Goal: Task Accomplishment & Management: Use online tool/utility

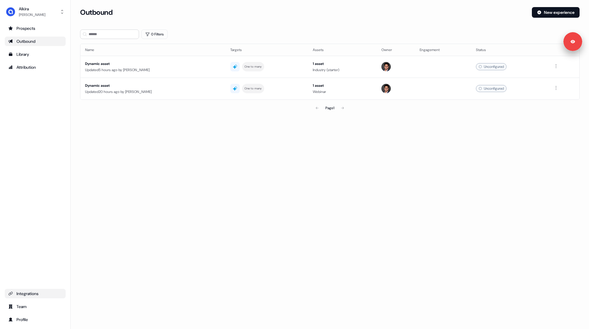
click at [24, 295] on div "Integrations" at bounding box center [35, 293] width 54 height 6
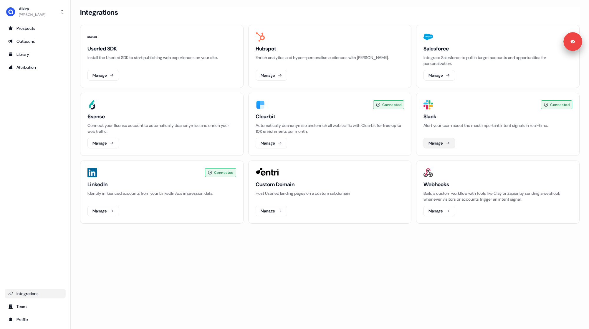
click at [441, 141] on button "Manage" at bounding box center [440, 143] width 32 height 11
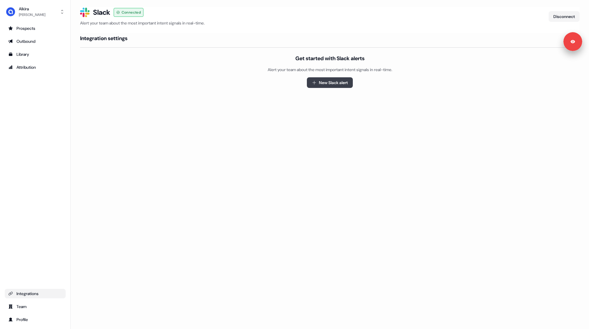
click at [325, 80] on button "New Slack alert" at bounding box center [330, 82] width 46 height 11
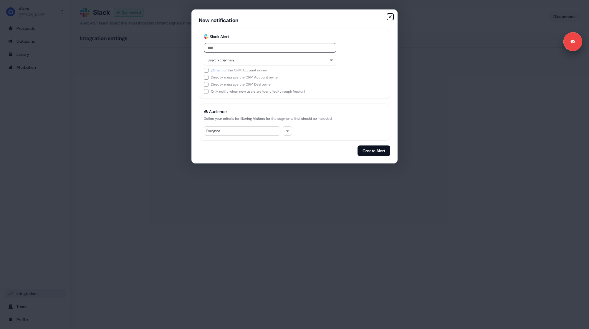
click at [390, 17] on icon "button" at bounding box center [390, 16] width 5 height 5
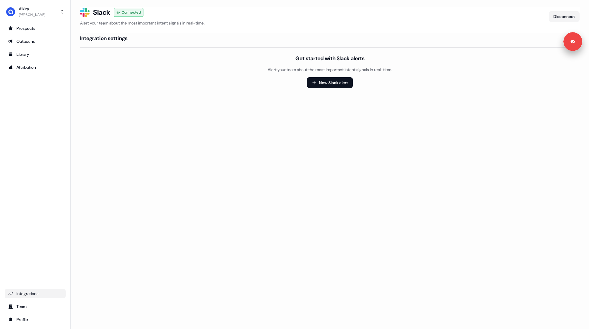
click at [240, 121] on div "Loading... Slack Logo SVG Slack Connected Alert your team about the most import…" at bounding box center [330, 164] width 519 height 329
click at [46, 133] on div "Prospects Outbound Library Attribution Integrations Team Profile" at bounding box center [35, 174] width 61 height 300
click at [22, 293] on div "Integrations" at bounding box center [35, 293] width 54 height 6
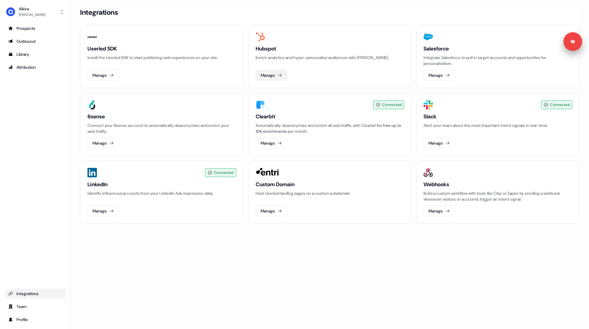
click at [278, 75] on icon at bounding box center [280, 75] width 5 height 5
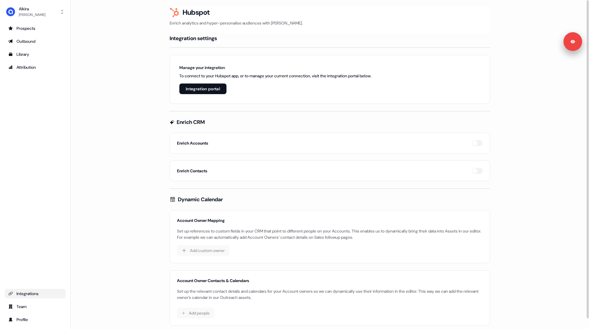
click at [205, 89] on button "Integration portal" at bounding box center [202, 88] width 47 height 11
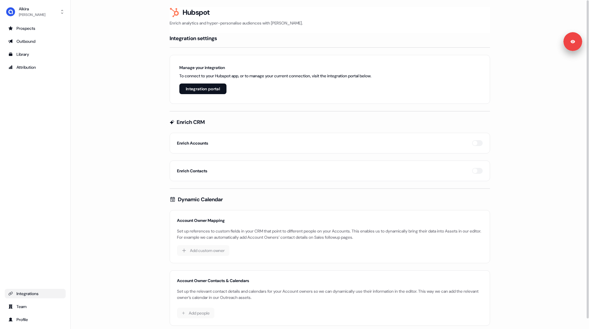
click at [205, 89] on button "Integration portal" at bounding box center [202, 88] width 47 height 11
click at [193, 83] on button "Integration portal" at bounding box center [202, 88] width 47 height 11
click at [218, 84] on button "Integration portal" at bounding box center [202, 88] width 47 height 11
click at [204, 87] on button "Integration portal" at bounding box center [202, 88] width 47 height 11
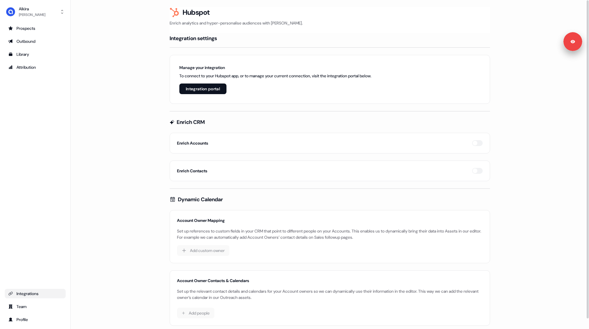
click at [114, 117] on main "Loading... Hubspot Enrich analytics and hyper-personalise audiences with Hubspo…" at bounding box center [330, 174] width 519 height 335
click at [28, 294] on div "Integrations" at bounding box center [35, 293] width 54 height 6
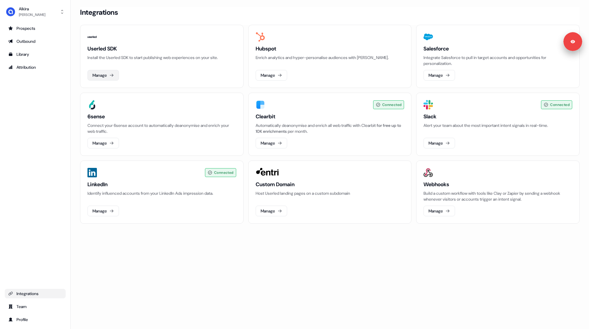
click at [101, 72] on button "Manage" at bounding box center [104, 75] width 32 height 11
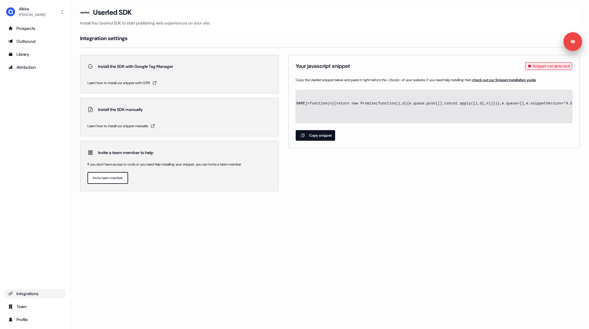
scroll to position [0, 615]
drag, startPoint x: 301, startPoint y: 98, endPoint x: 482, endPoint y: 114, distance: 182.3
click at [482, 114] on span "<script id="userled-sdk-snippet" data-cfasync="false"> window.userledSettings={…" at bounding box center [434, 106] width 276 height 32
copy code "<script id="userled-sdk-snippet" data-cfasync="false"> window.userledSettings={…"
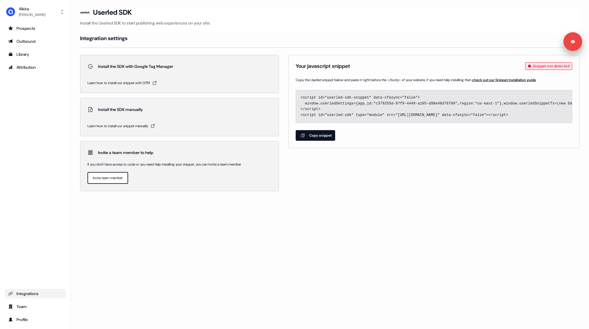
drag, startPoint x: 347, startPoint y: 121, endPoint x: 357, endPoint y: 124, distance: 11.0
click at [358, 124] on div "Your javascript snippet Snippet not detected Copy the Userled snippet below and…" at bounding box center [434, 101] width 291 height 93
drag, startPoint x: 357, startPoint y: 124, endPoint x: 446, endPoint y: 121, distance: 89.1
click at [455, 121] on div "Your javascript snippet Snippet not detected Copy the Userled snippet below and…" at bounding box center [434, 101] width 291 height 93
click at [32, 295] on div "Integrations" at bounding box center [35, 293] width 54 height 6
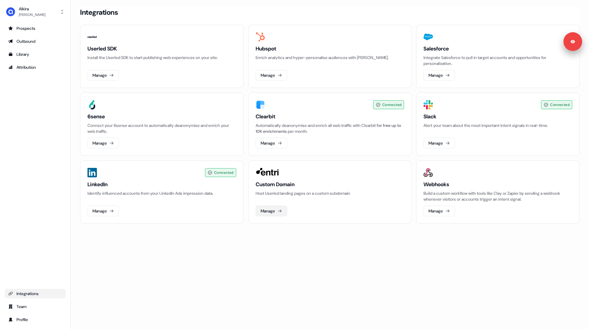
click at [266, 211] on button "Manage" at bounding box center [272, 210] width 32 height 11
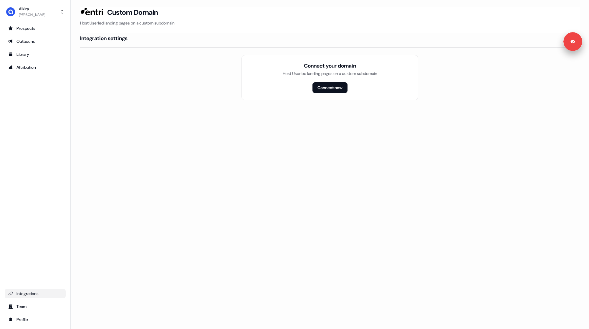
click at [34, 293] on div "Integrations" at bounding box center [35, 293] width 54 height 6
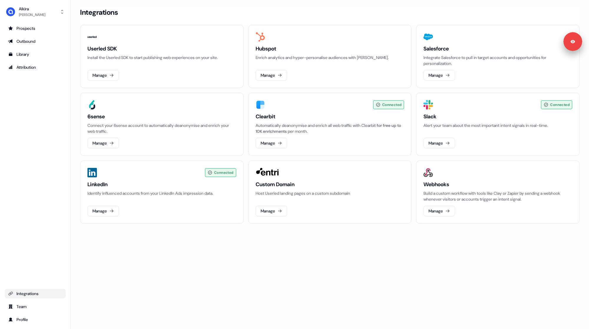
click at [325, 260] on div "Loading... Integrations Userled SDK Install the Userled SDK to start publishing…" at bounding box center [330, 164] width 519 height 329
click at [240, 11] on div "Integrations" at bounding box center [330, 12] width 500 height 11
click at [99, 79] on button "Manage" at bounding box center [104, 75] width 32 height 11
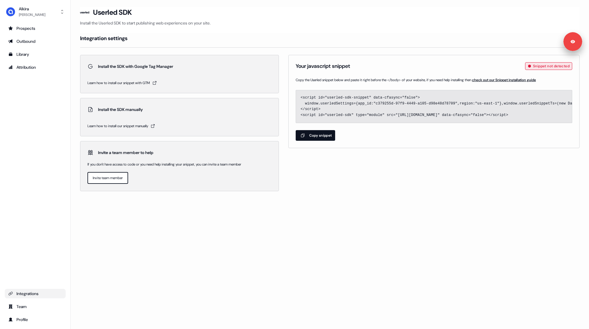
click at [324, 137] on button "Copy snippet" at bounding box center [316, 135] width 40 height 11
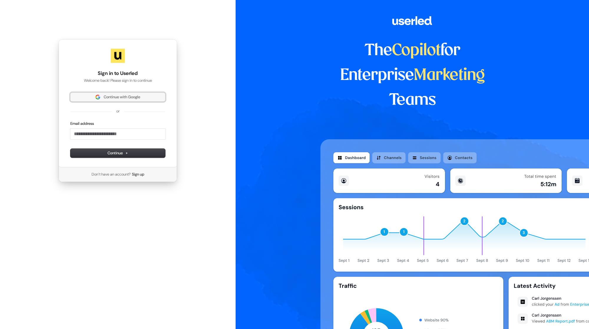
click at [135, 98] on span "Continue with Google" at bounding box center [122, 96] width 37 height 5
